Goal: Task Accomplishment & Management: Manage account settings

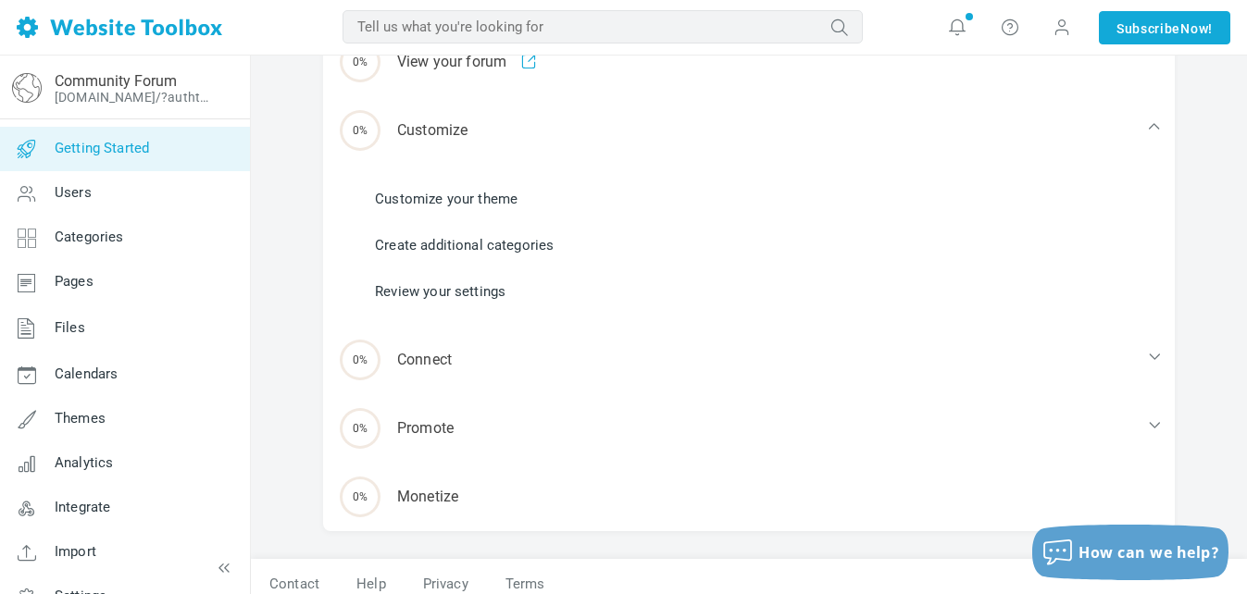
scroll to position [321, 0]
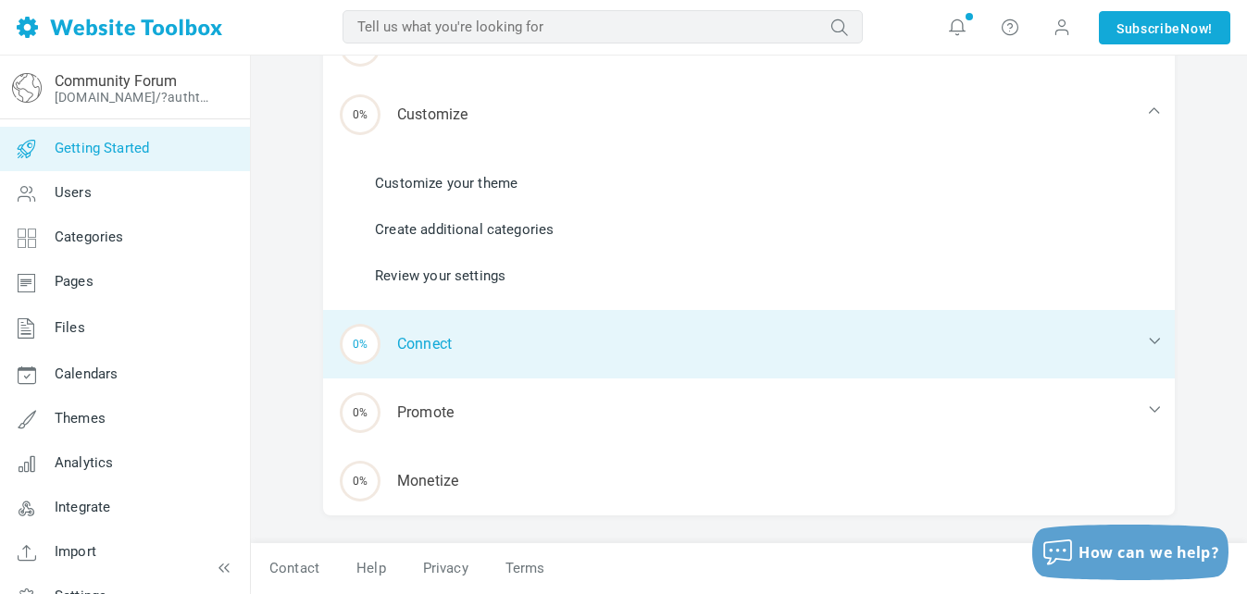
click at [470, 346] on div "0% Connect" at bounding box center [749, 344] width 852 height 69
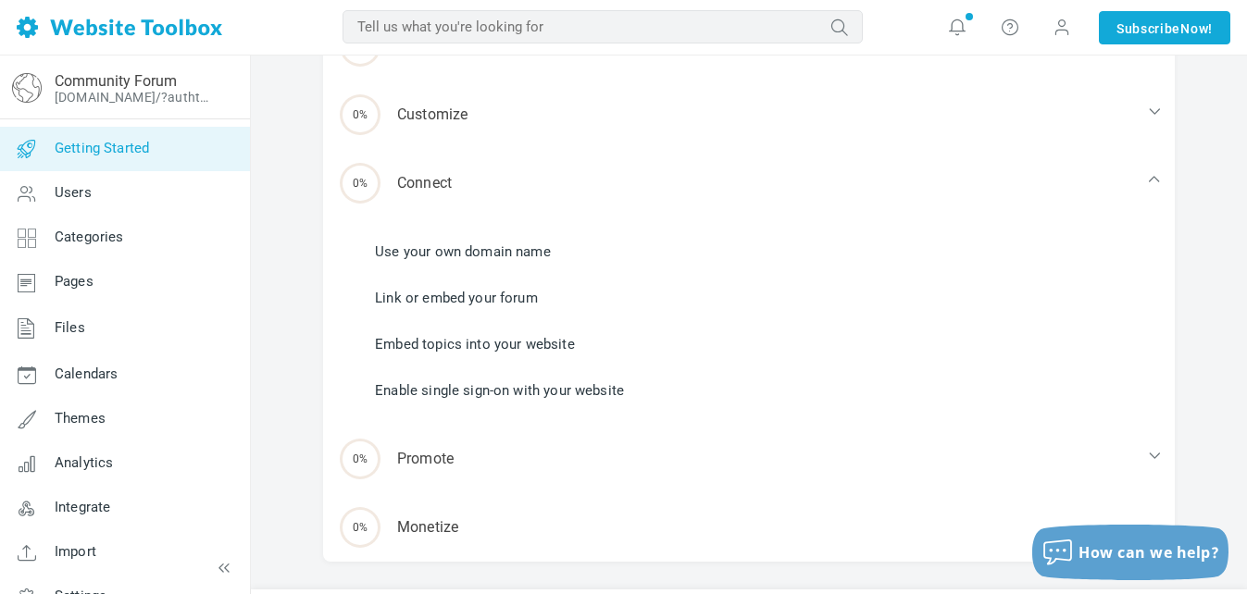
click at [505, 294] on link "Link or embed your forum" at bounding box center [456, 298] width 163 height 20
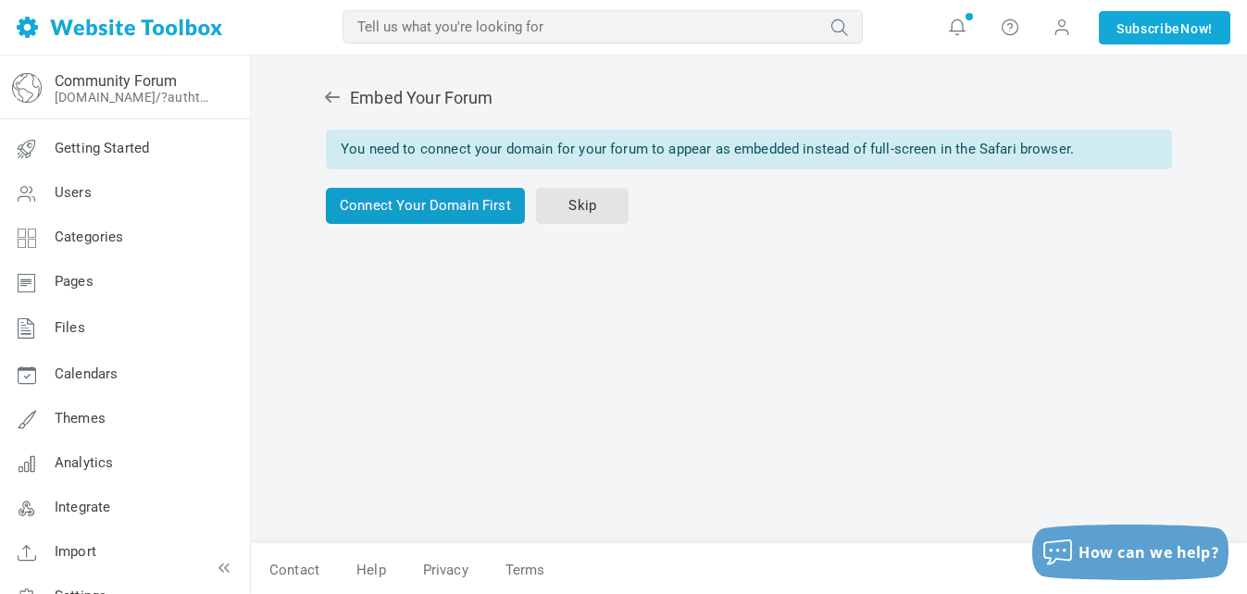
click at [474, 218] on link "Connect Your Domain First" at bounding box center [425, 206] width 199 height 36
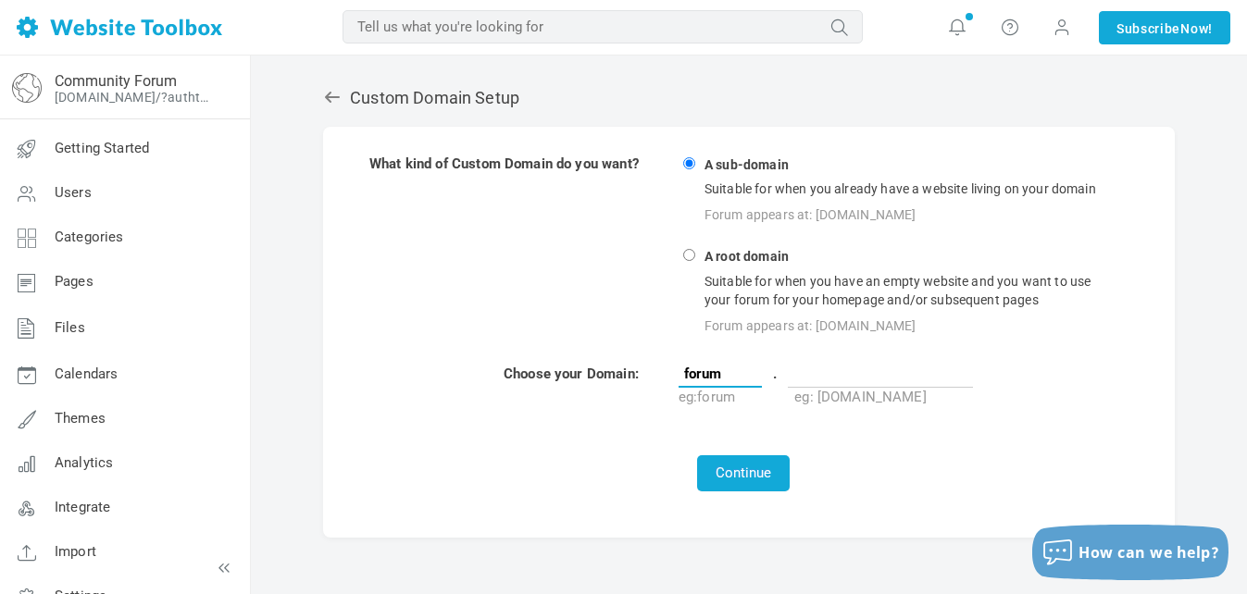
click at [742, 380] on input "forum" at bounding box center [720, 374] width 83 height 28
click at [842, 381] on input "text" at bounding box center [880, 374] width 185 height 28
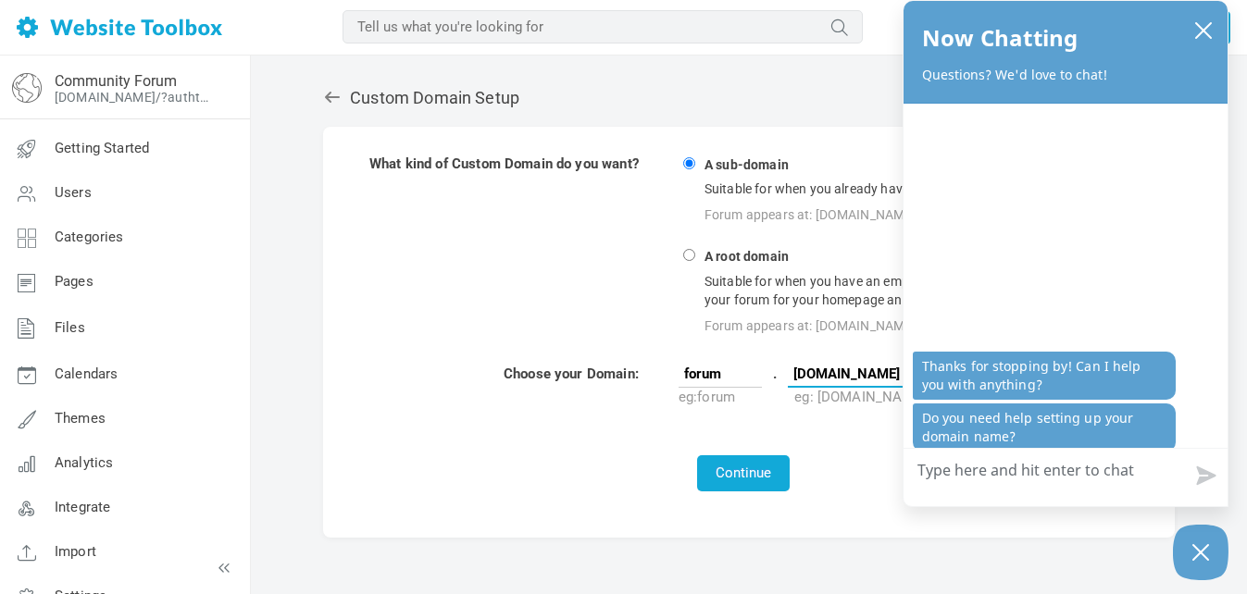
type input "[DOMAIN_NAME]"
click at [1202, 25] on icon "close chatbox" at bounding box center [1203, 30] width 19 height 19
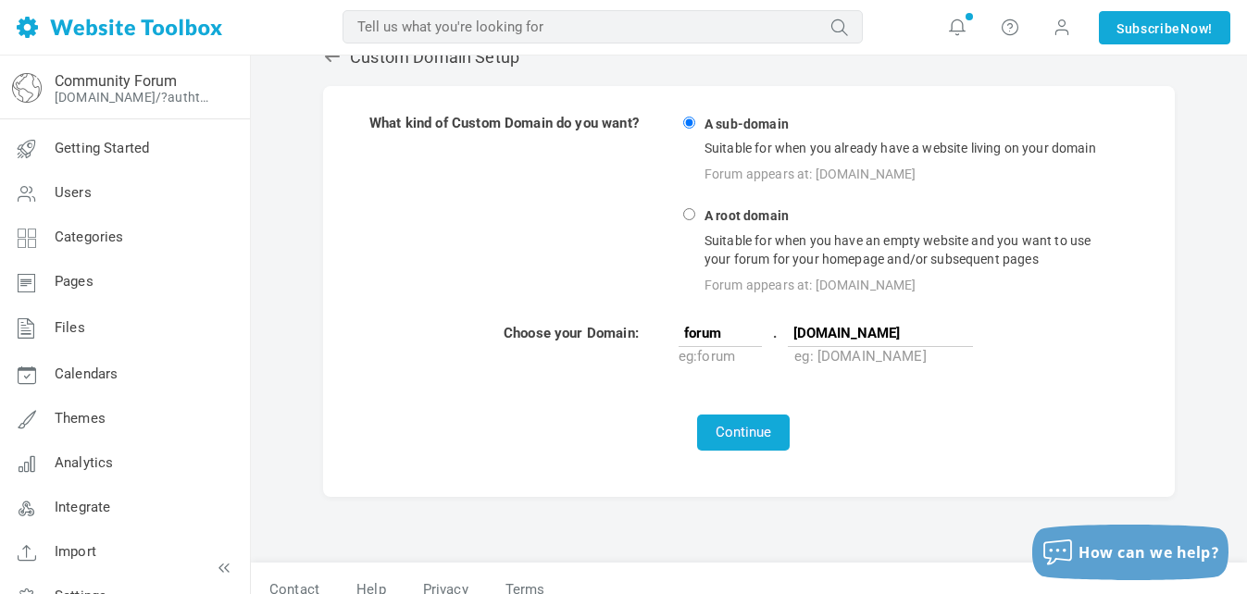
scroll to position [63, 0]
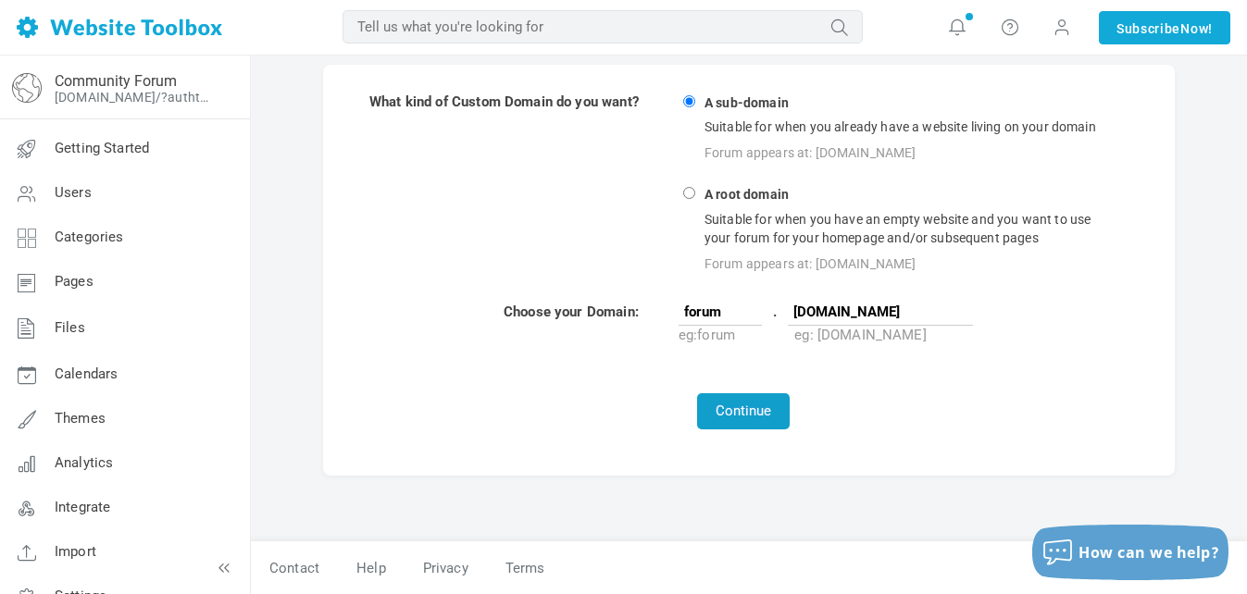
click at [764, 419] on button "Continue" at bounding box center [743, 412] width 93 height 36
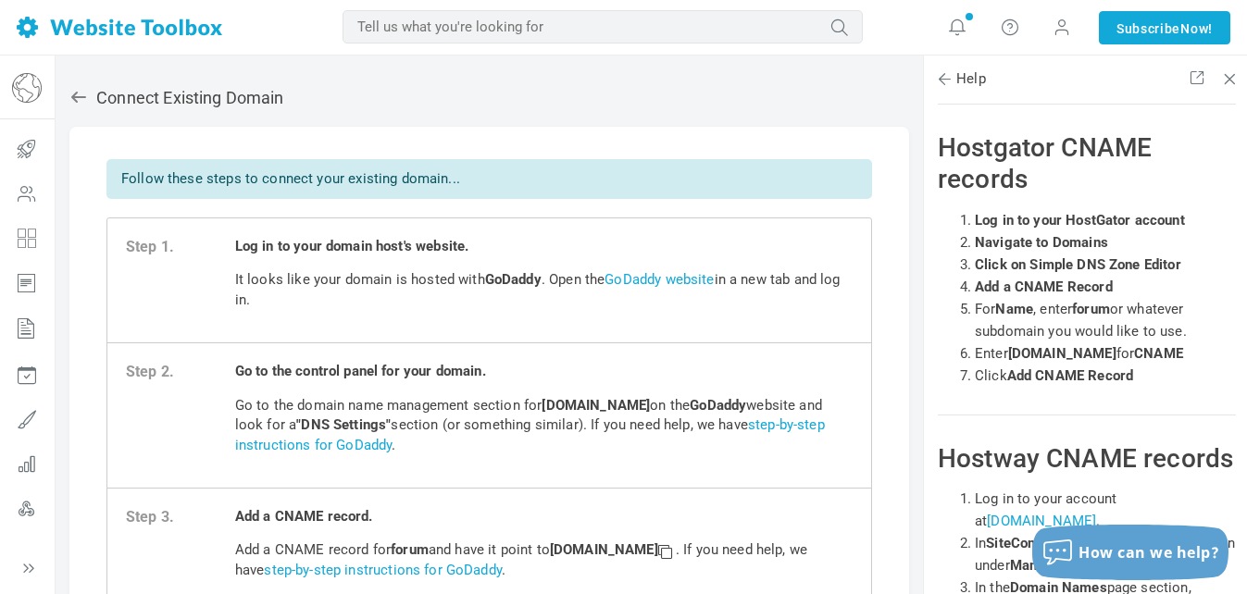
click at [81, 98] on icon at bounding box center [78, 97] width 15 height 11
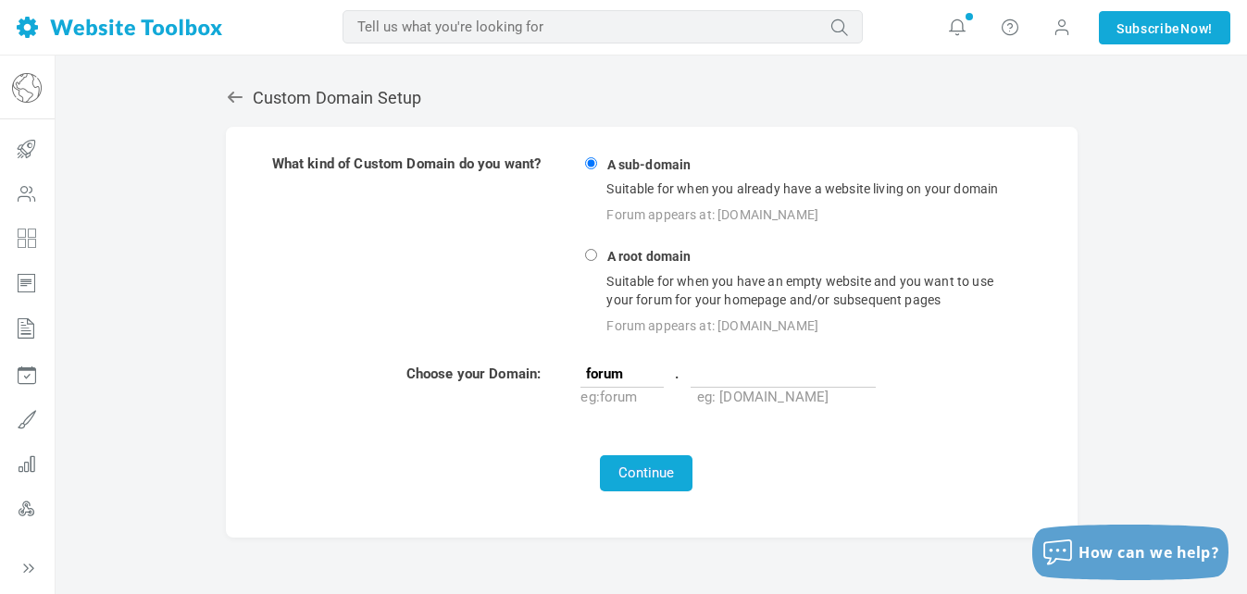
click at [245, 102] on link at bounding box center [239, 97] width 27 height 19
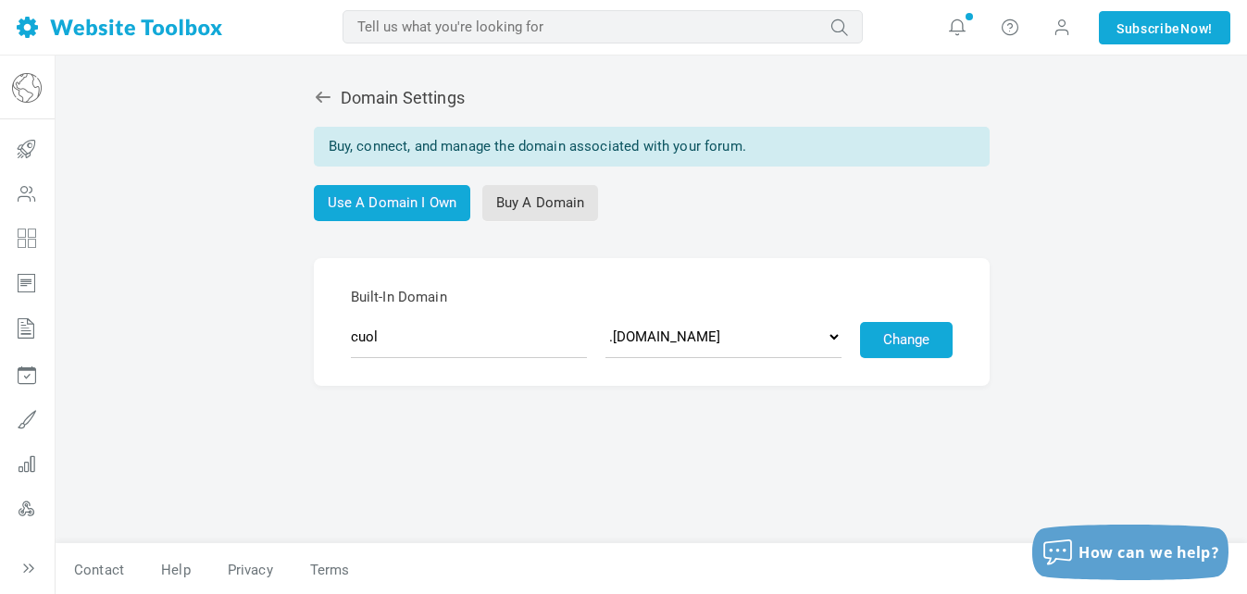
click at [332, 101] on link at bounding box center [327, 97] width 27 height 19
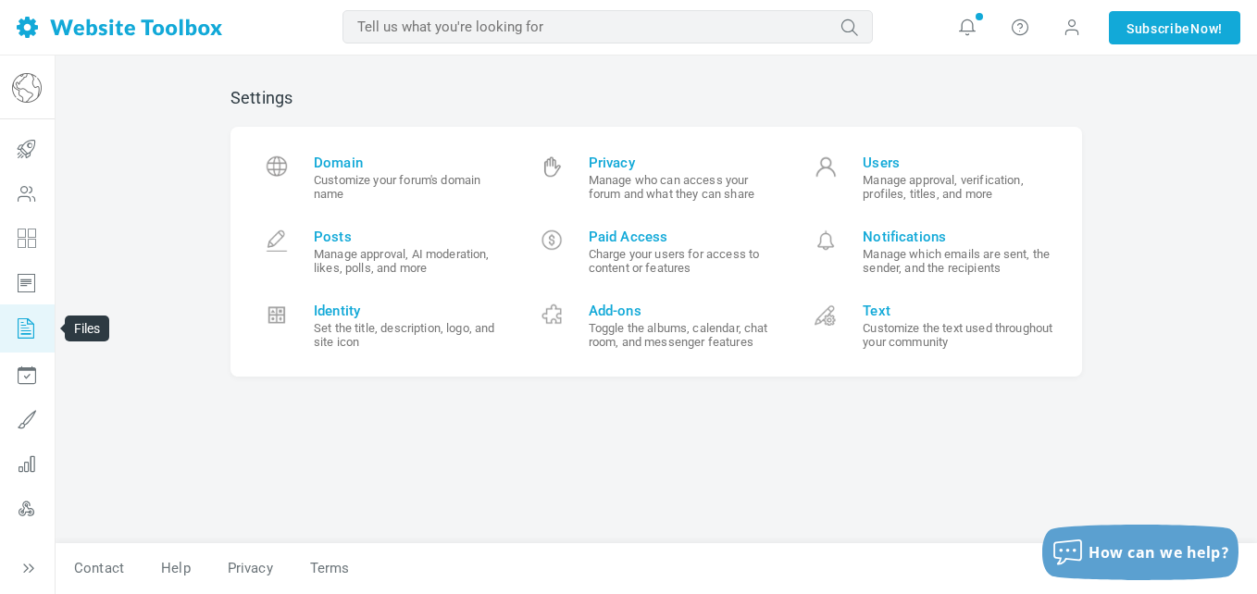
click at [25, 328] on icon at bounding box center [27, 329] width 56 height 48
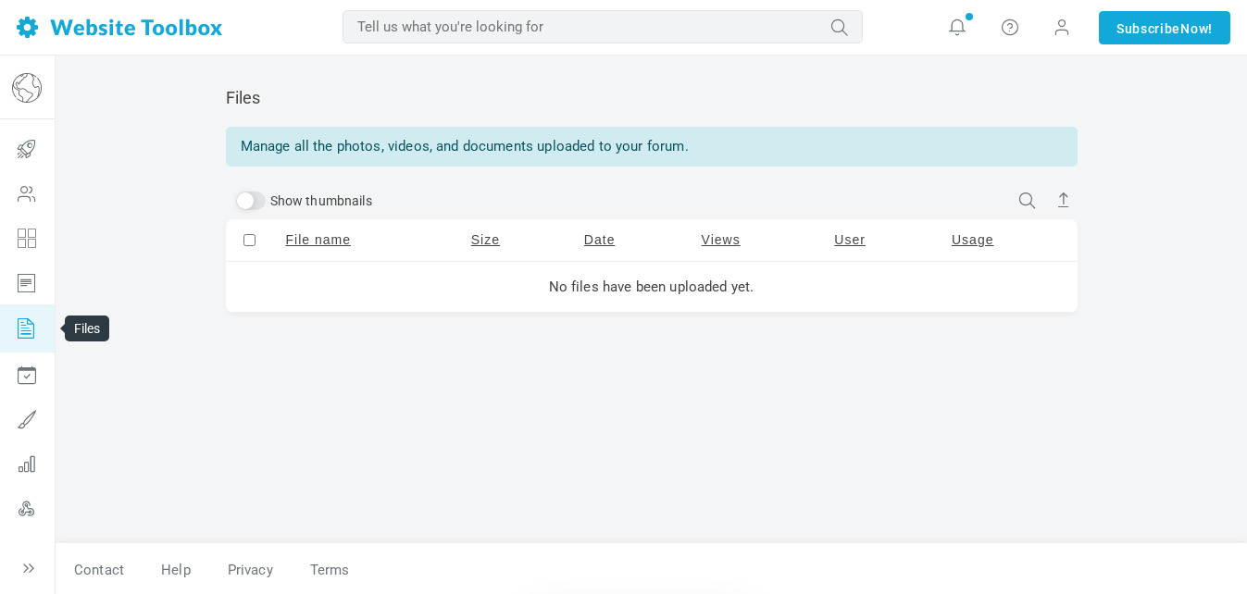
click at [37, 297] on icon at bounding box center [27, 282] width 56 height 44
click at [42, 290] on icon at bounding box center [27, 282] width 56 height 44
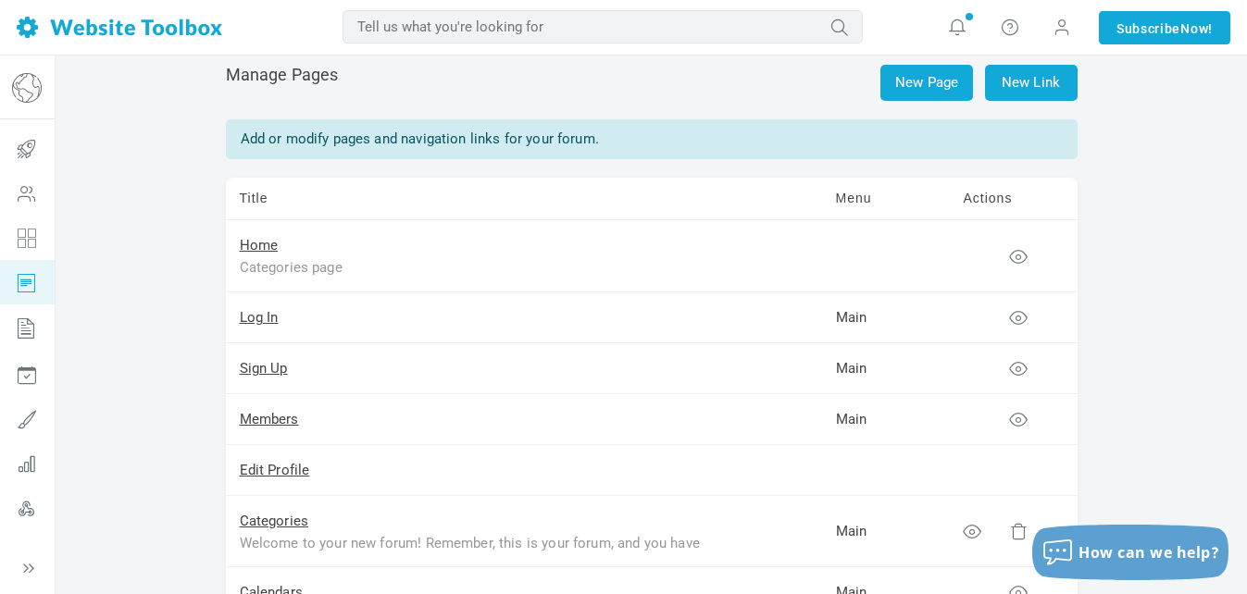
scroll to position [10, 0]
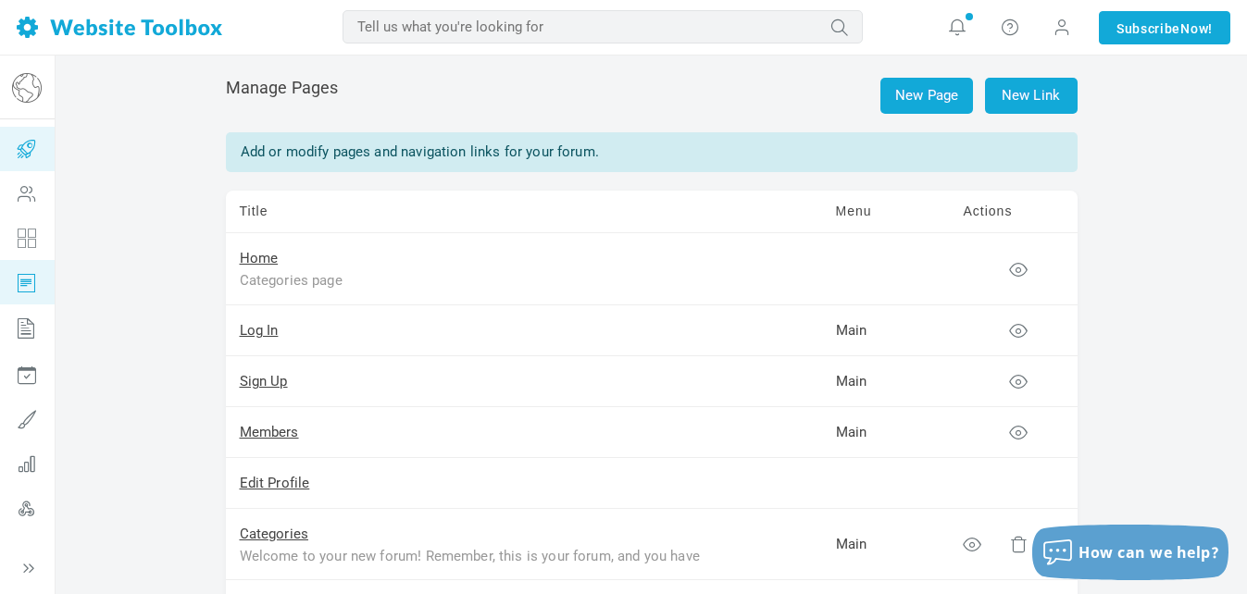
click at [28, 162] on icon at bounding box center [27, 149] width 56 height 44
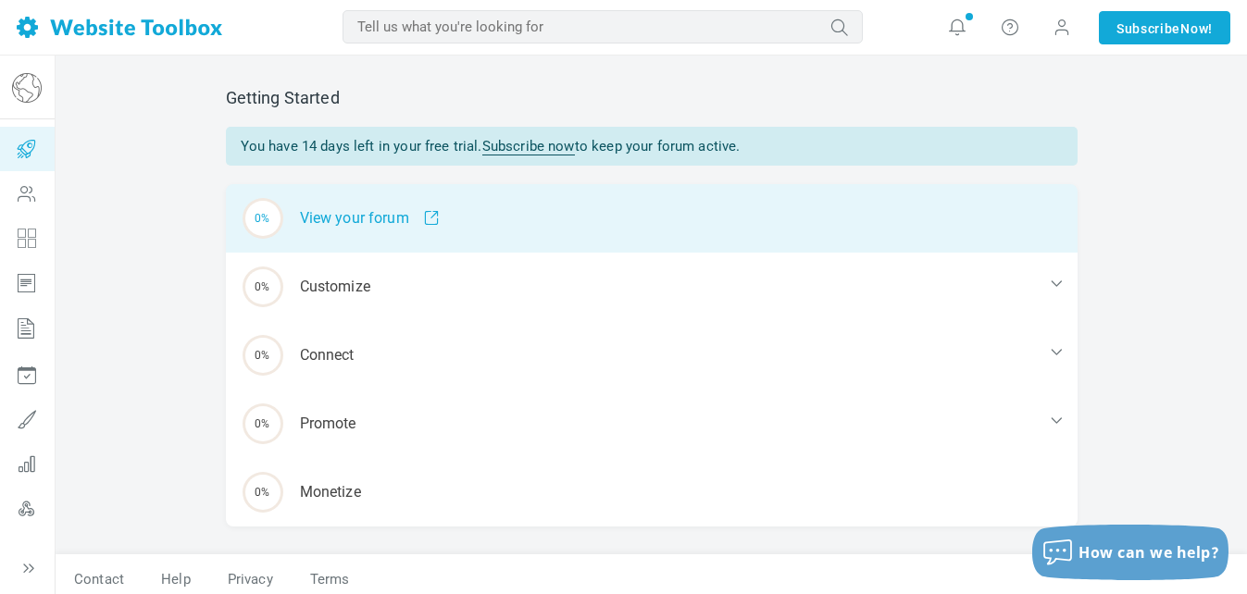
click at [356, 220] on div "0% View your forum" at bounding box center [652, 218] width 852 height 69
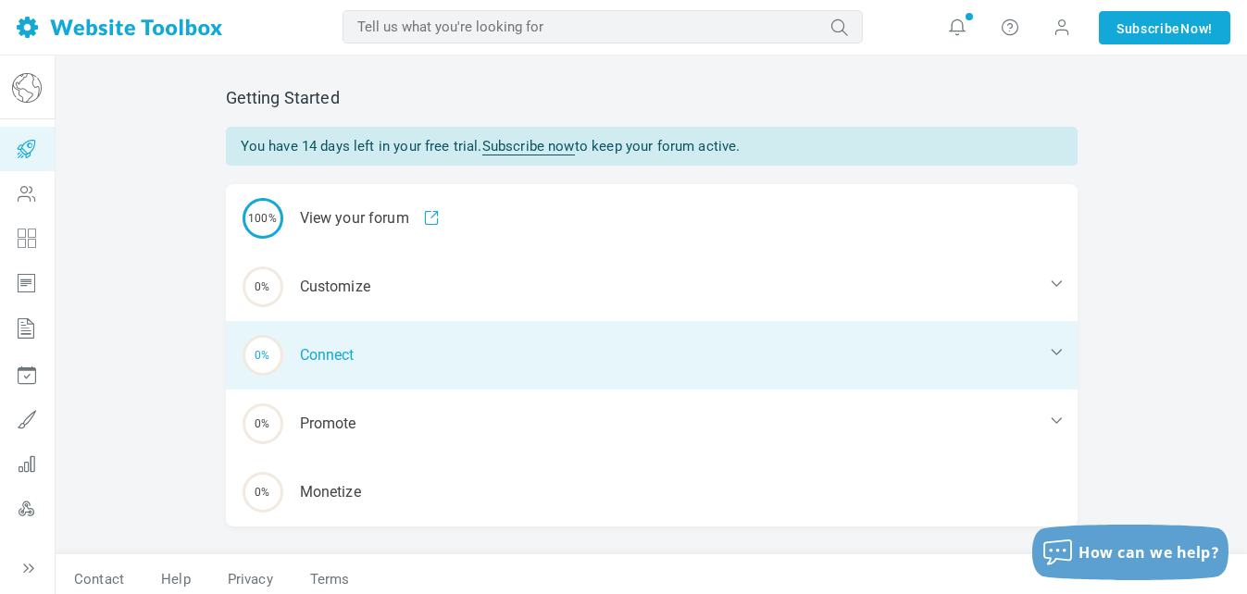
click at [475, 347] on div "0% Connect" at bounding box center [652, 355] width 852 height 69
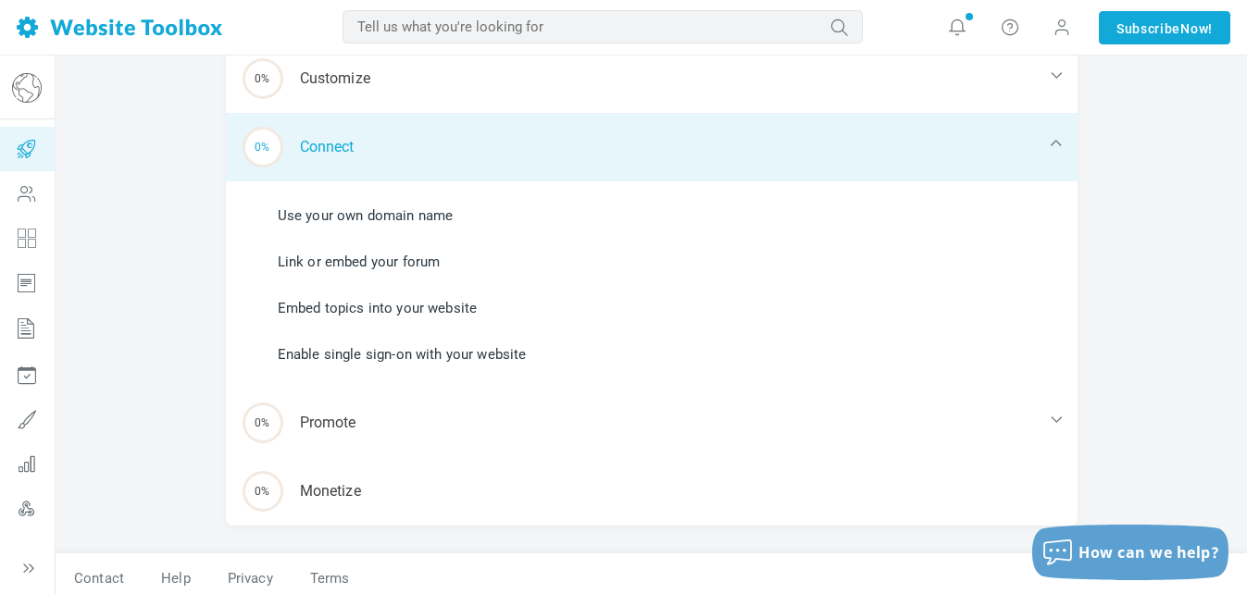
scroll to position [219, 0]
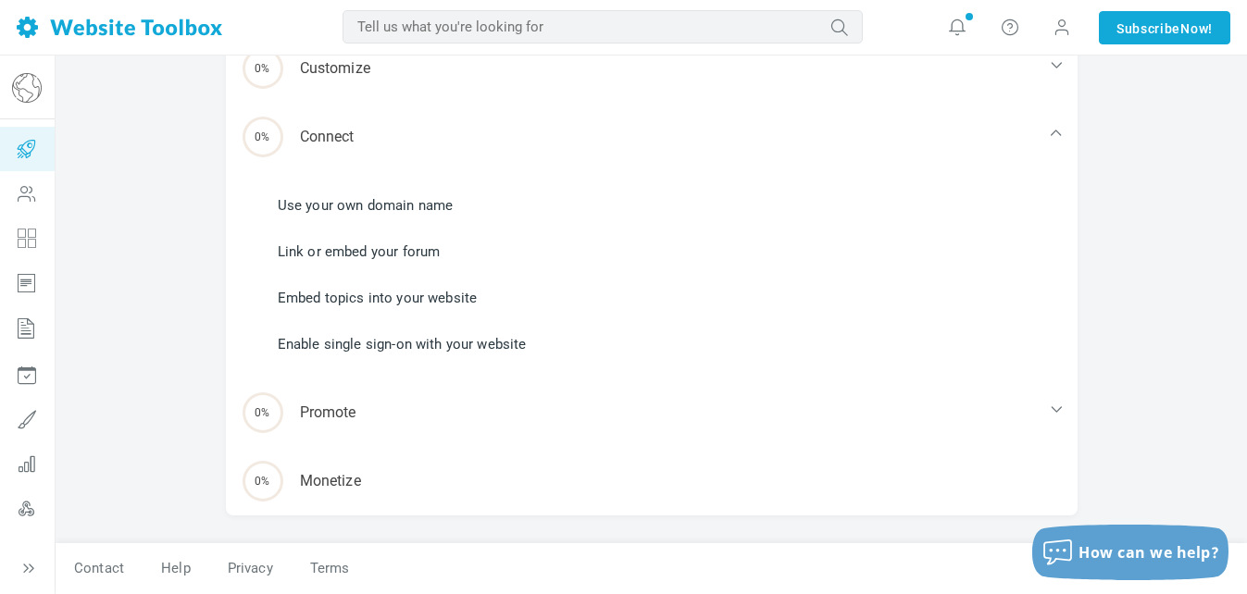
click at [399, 254] on link "Link or embed your forum" at bounding box center [359, 252] width 163 height 20
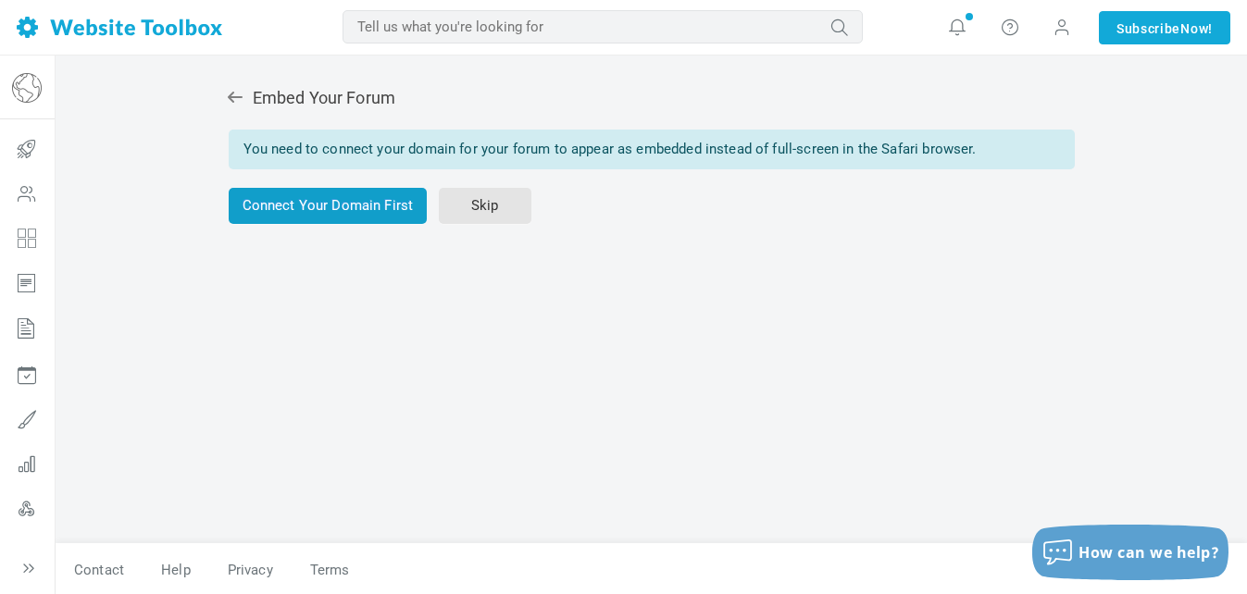
click at [333, 207] on link "Connect Your Domain First" at bounding box center [328, 206] width 199 height 36
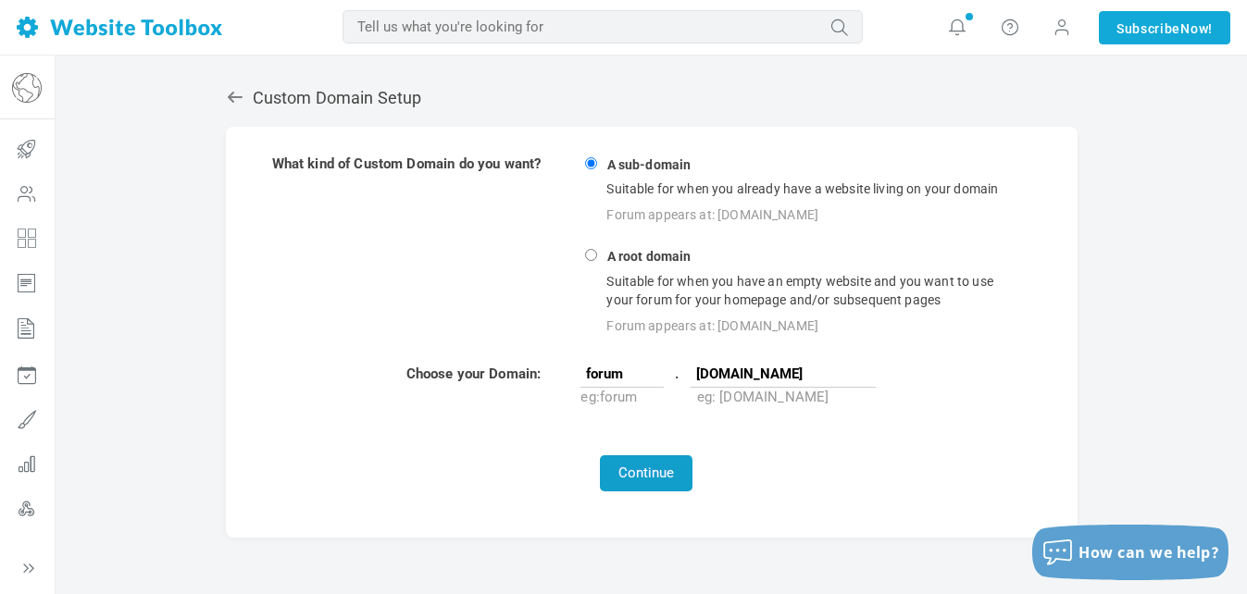
type input "[DOMAIN_NAME]"
click at [685, 469] on button "Continue" at bounding box center [646, 474] width 93 height 36
